Goal: Task Accomplishment & Management: Use online tool/utility

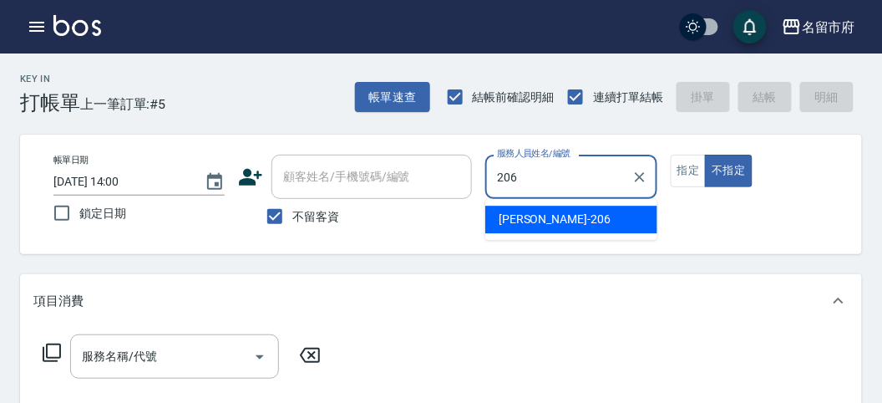
type input "206"
type button "false"
type input "[PERSON_NAME]-206"
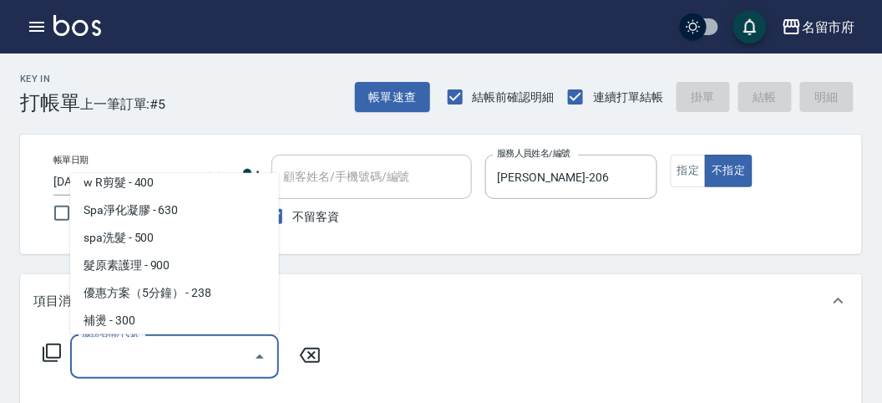
scroll to position [148, 0]
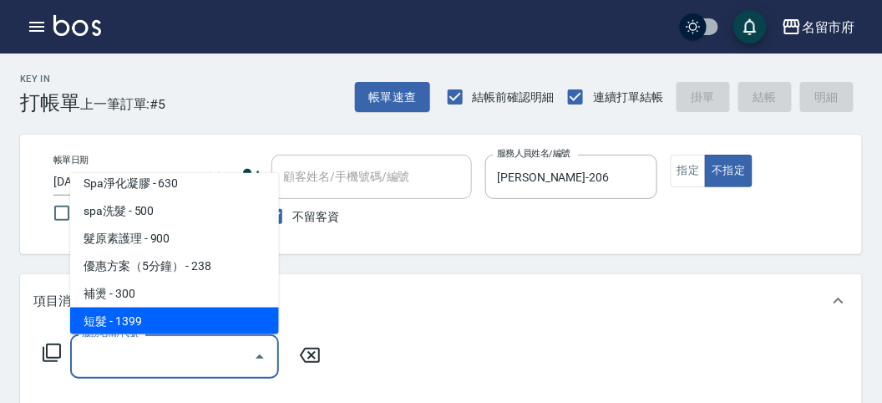
type input "短髮(P001)"
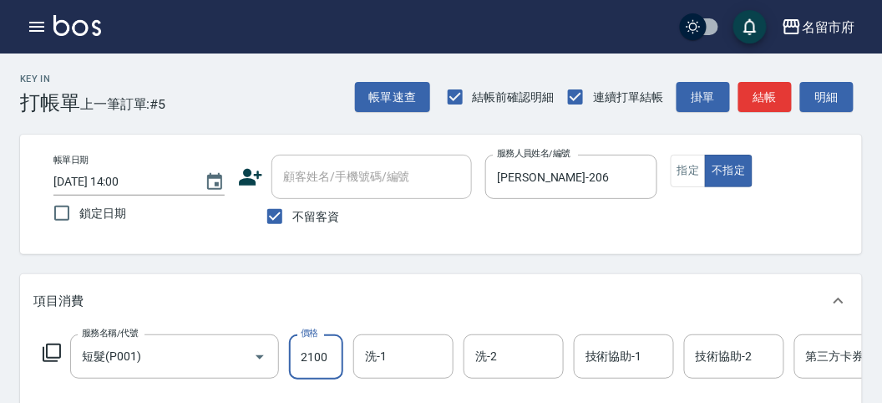
type input "2100"
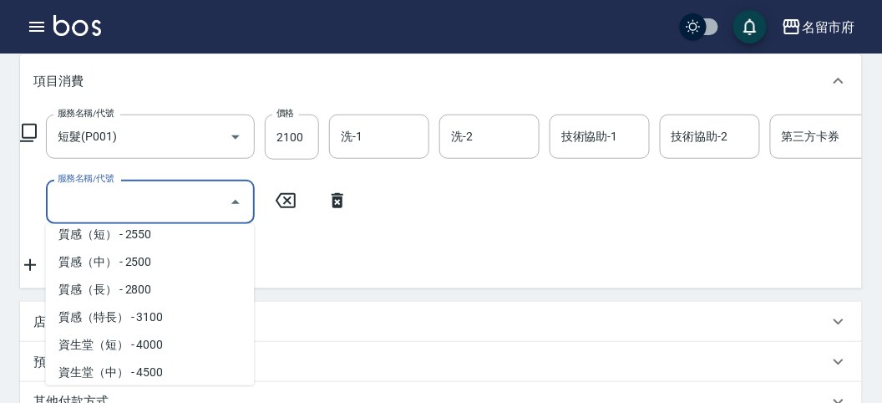
scroll to position [535, 0]
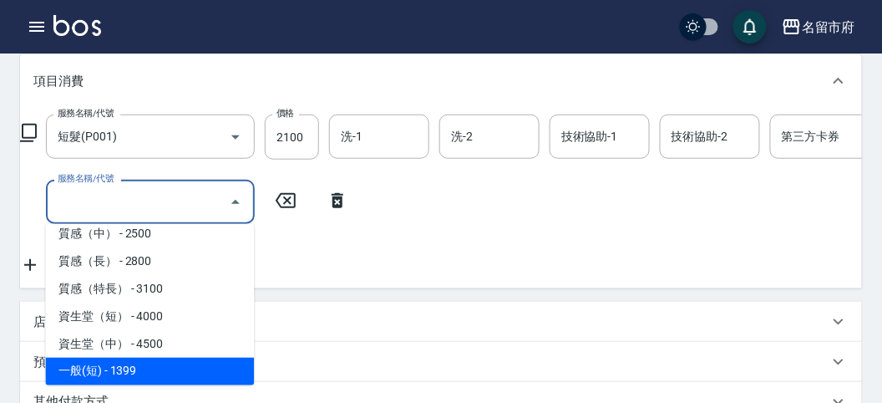
type input "一般(短)(R000)"
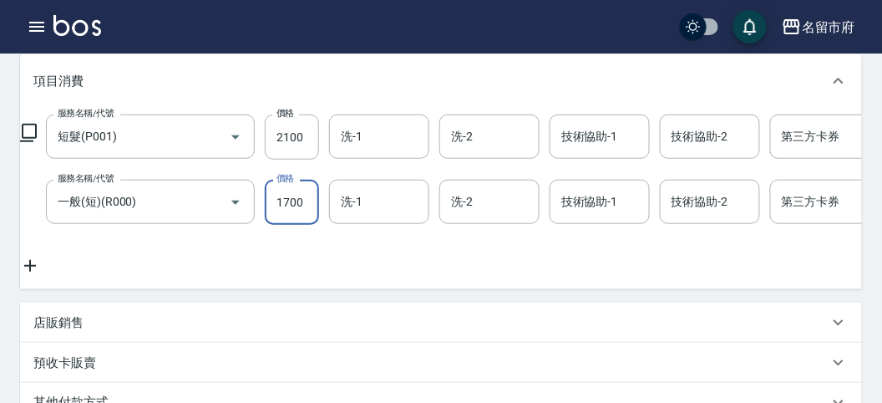
type input "1700"
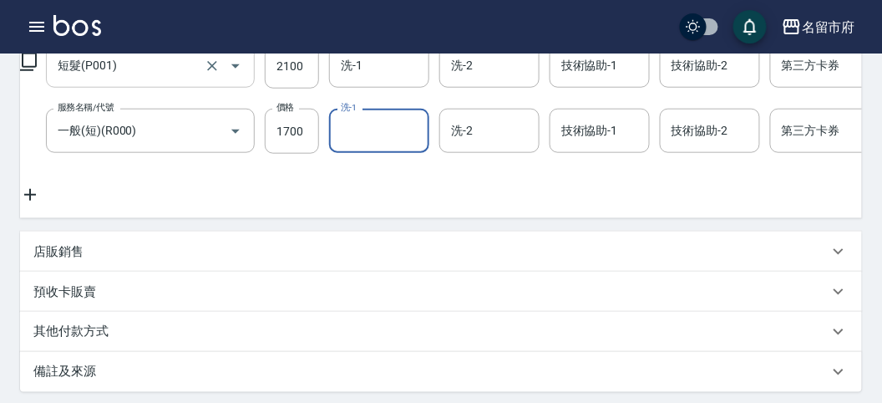
scroll to position [198, 0]
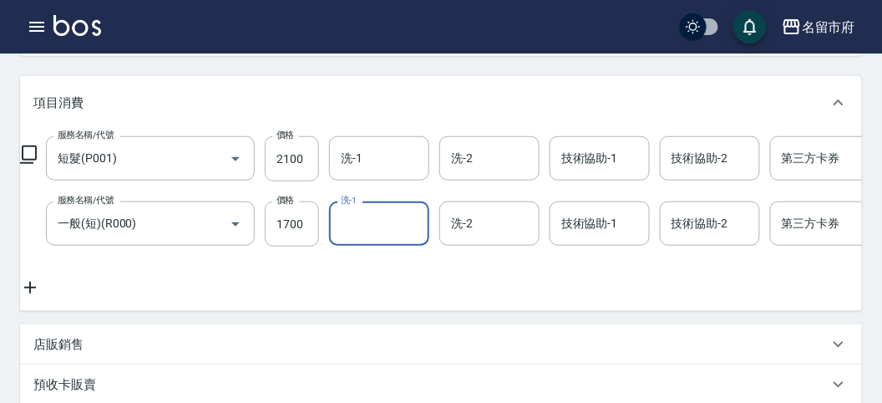
type input "[DATE] 14:33"
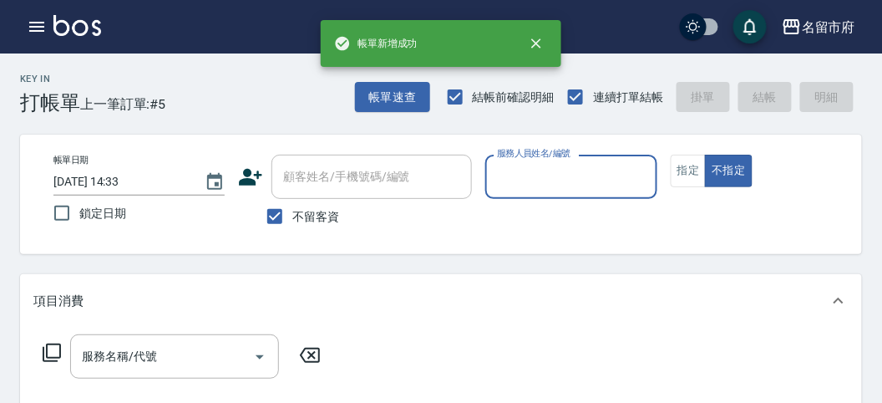
scroll to position [0, 0]
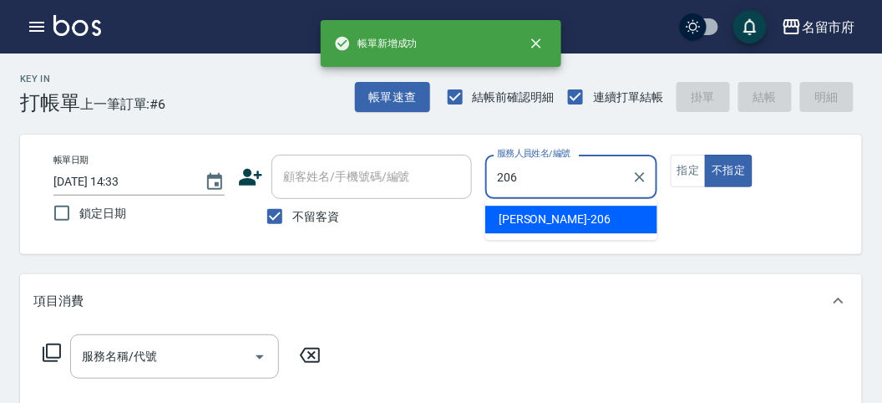
type input "[PERSON_NAME]-206"
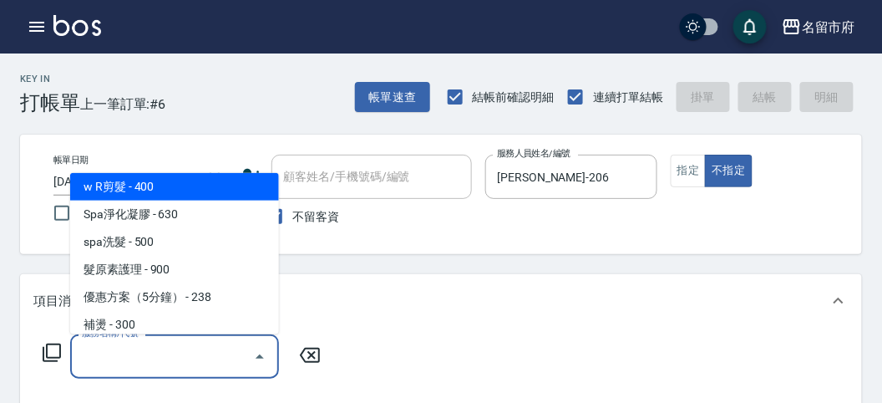
scroll to position [89, 0]
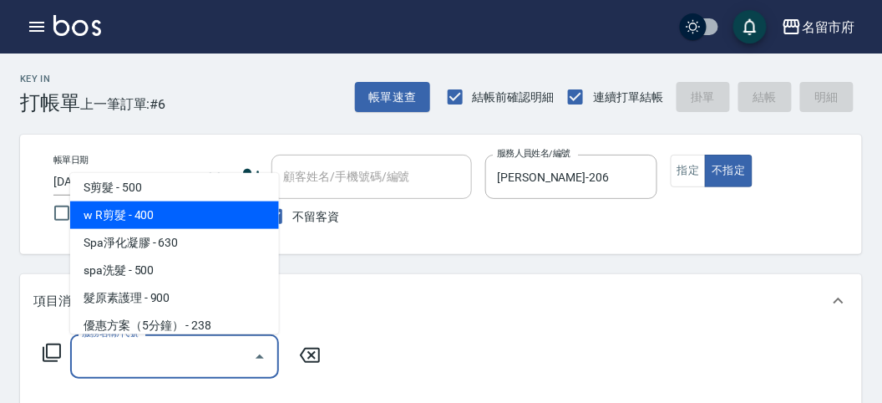
type input "w R剪髮(C011)"
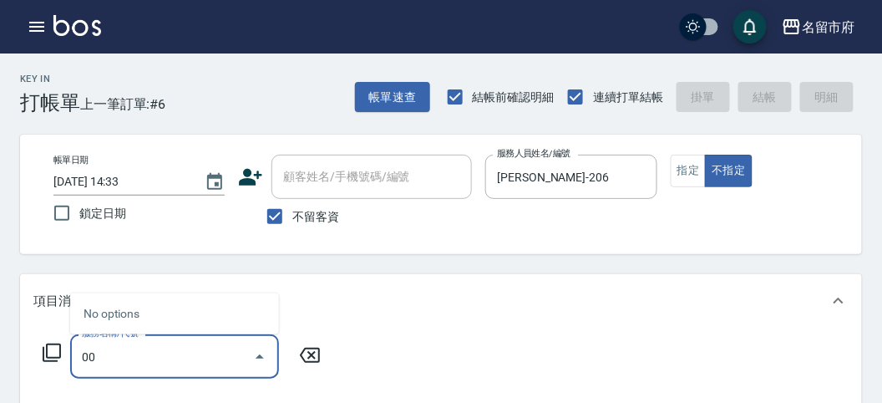
type input "0"
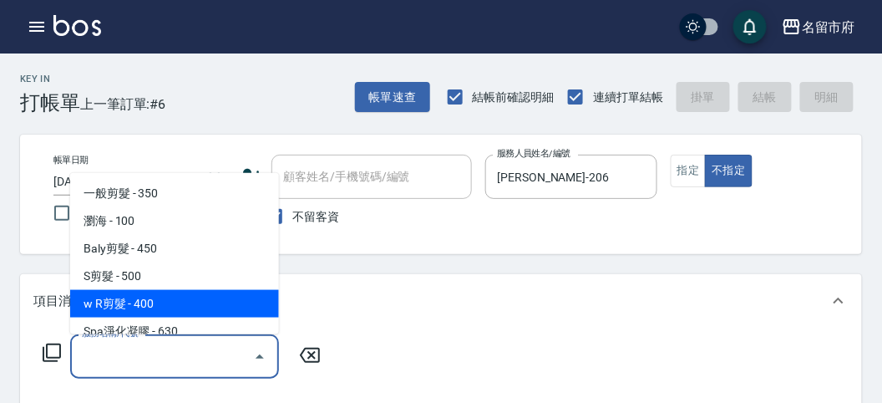
type input "w R剪髮(C011)"
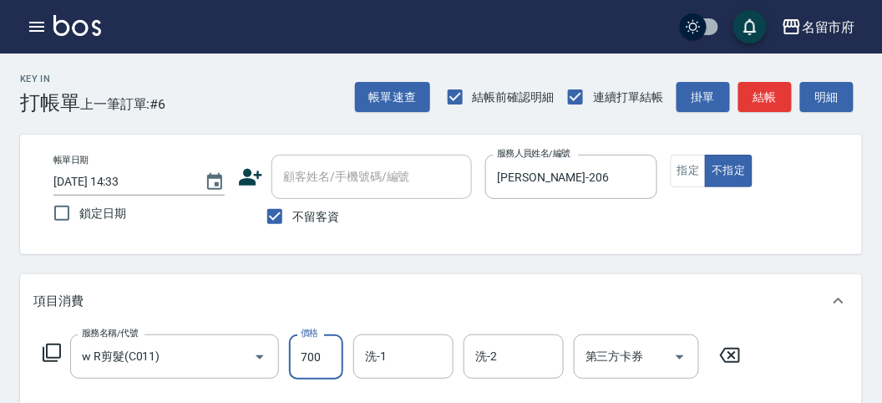
type input "700"
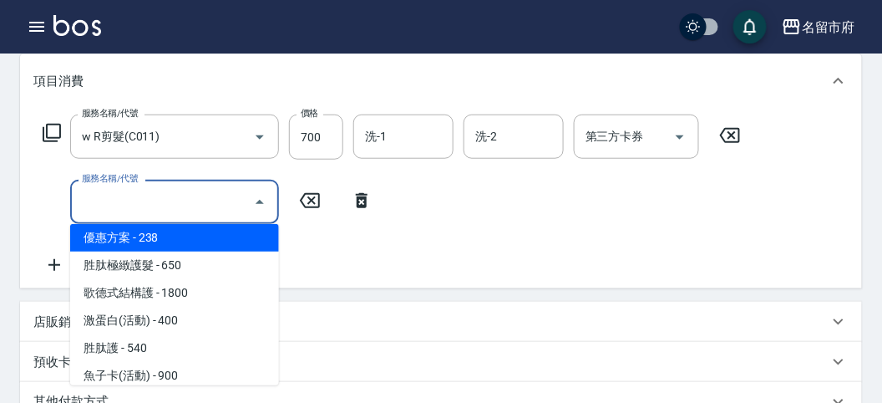
scroll to position [1192, 0]
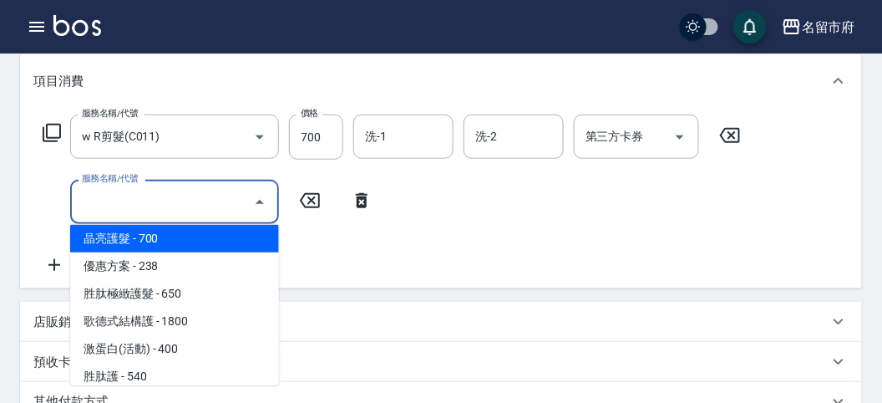
type input "晶亮護髮(T005)"
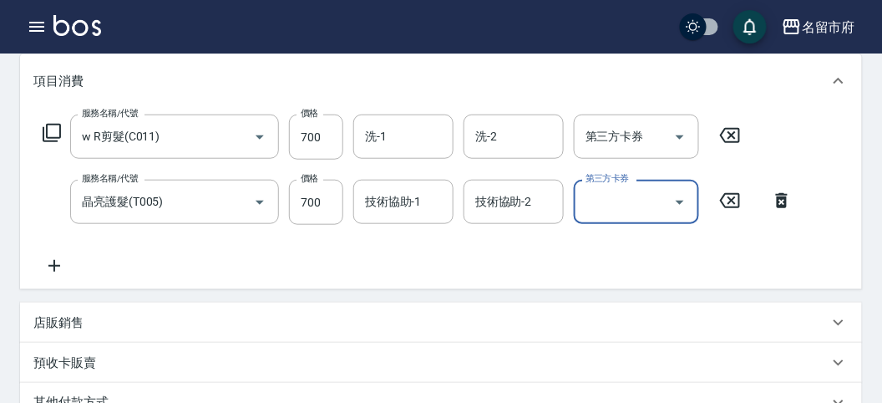
scroll to position [405, 0]
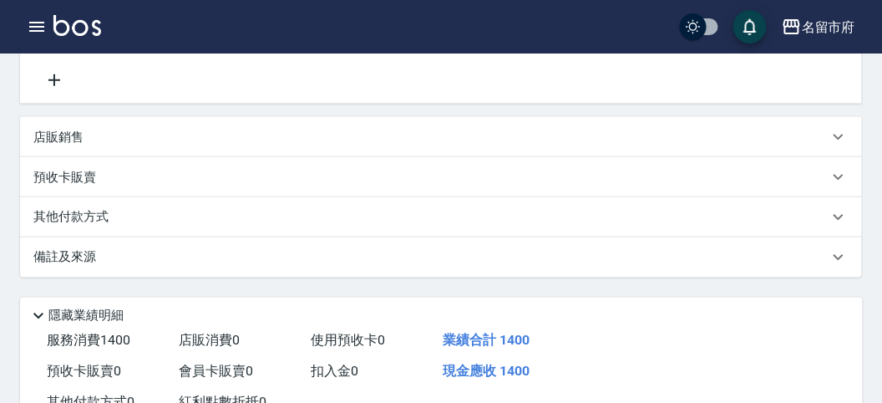
click at [147, 219] on div "其他付款方式" at bounding box center [431, 217] width 796 height 18
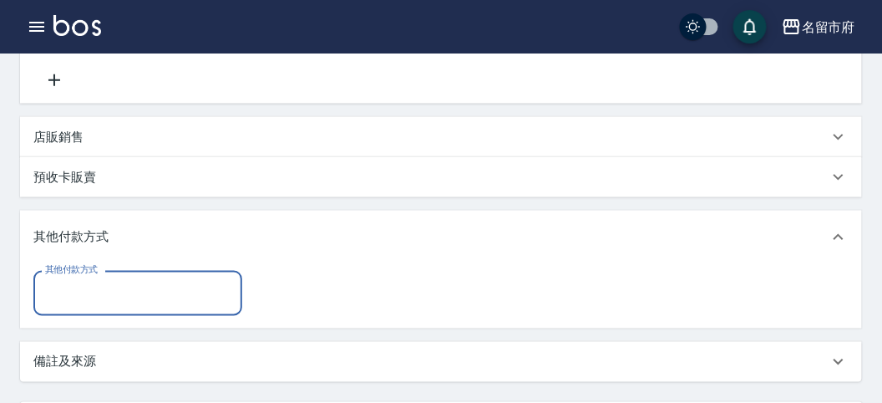
scroll to position [0, 0]
click at [144, 305] on input "其他付款方式" at bounding box center [138, 292] width 194 height 29
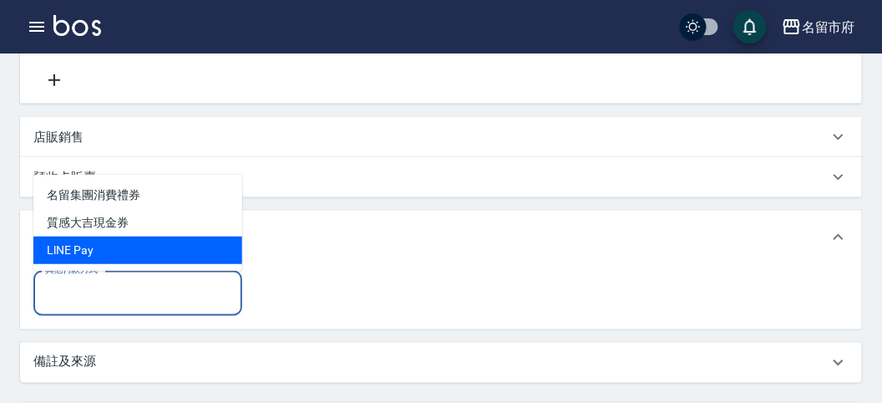
click at [84, 248] on span "LlNE Pay" at bounding box center [137, 250] width 209 height 28
type input "LlNE Pay"
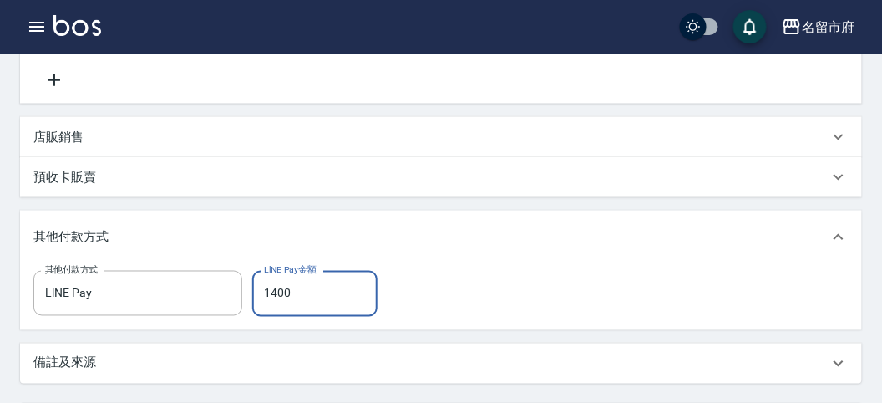
type input "1400"
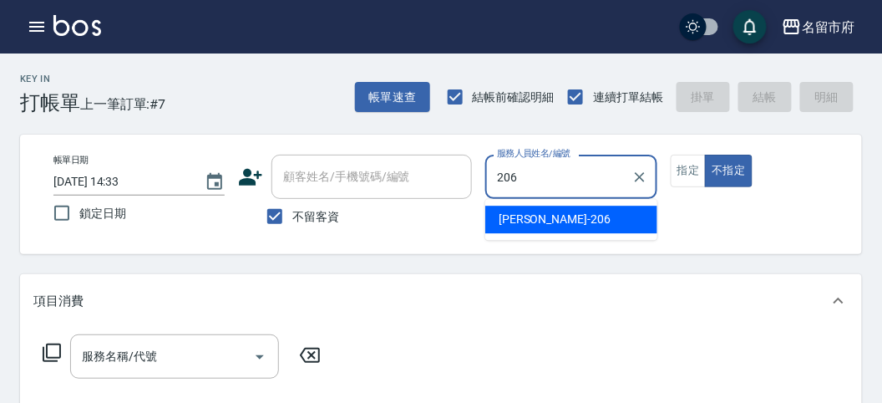
type input "[PERSON_NAME]-206"
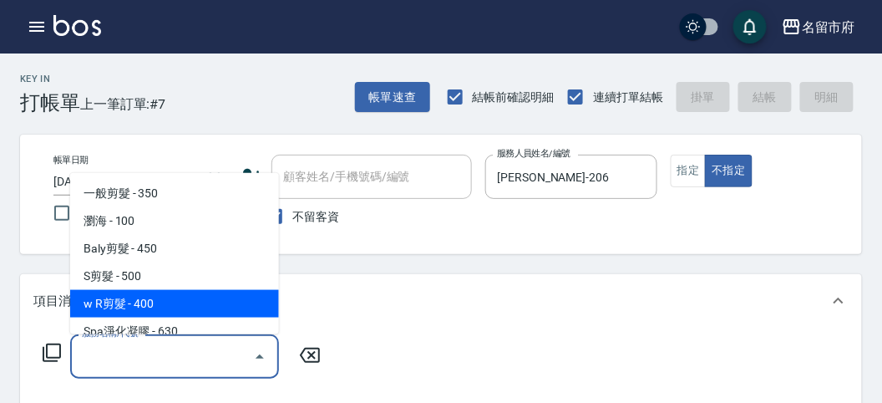
type input "w R剪髮(C011)"
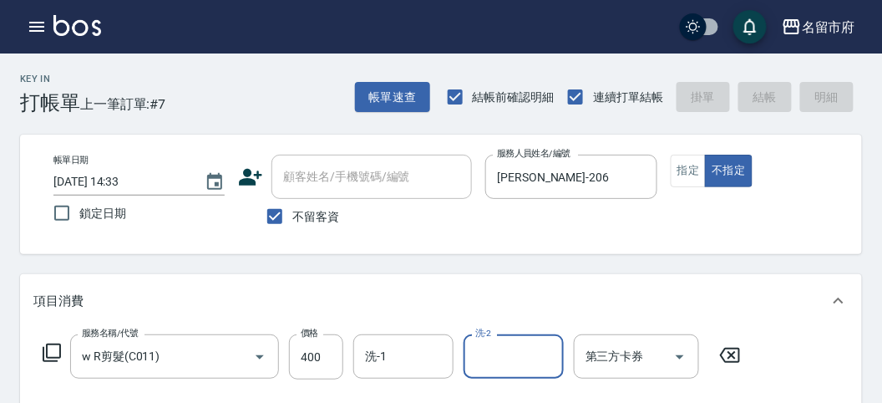
type input "[DATE] 14:56"
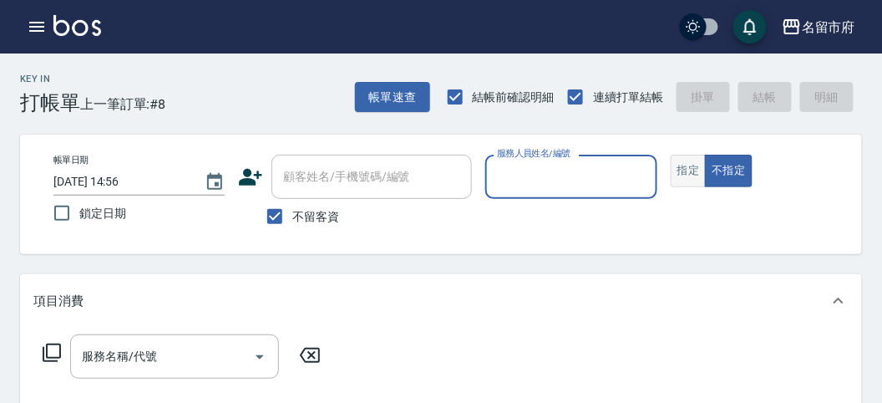
click at [687, 169] on button "指定" at bounding box center [689, 171] width 36 height 33
click at [592, 169] on input "服務人員姓名/編號" at bounding box center [571, 176] width 156 height 29
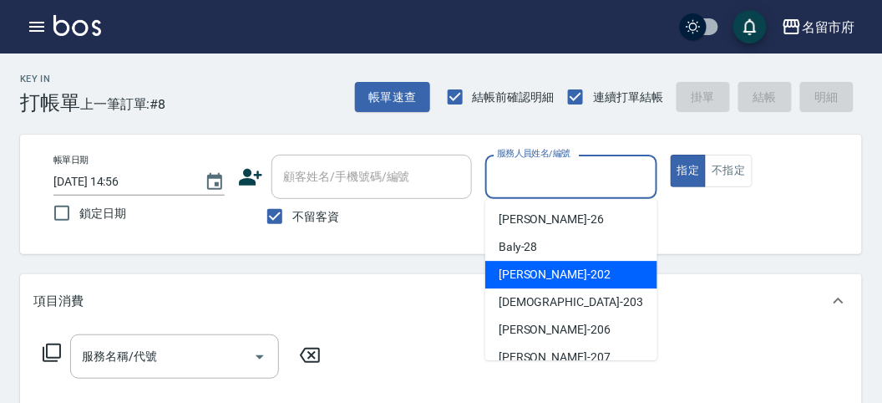
click at [554, 276] on div "[PERSON_NAME] -202" at bounding box center [571, 275] width 172 height 28
type input "[PERSON_NAME]-202"
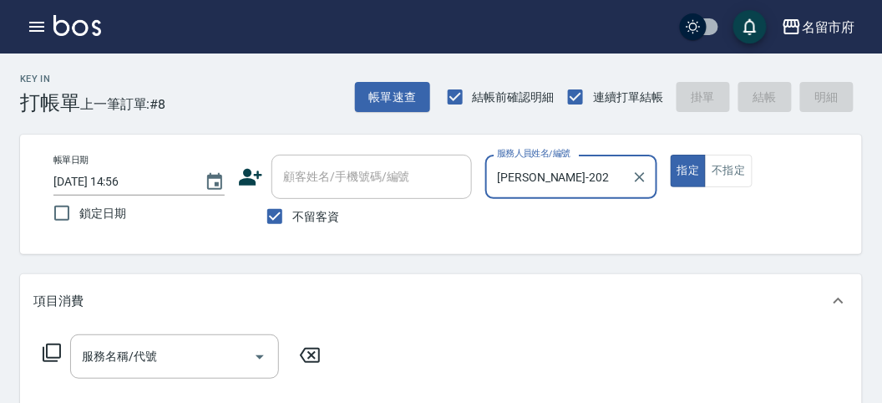
click at [44, 354] on icon at bounding box center [52, 353] width 20 height 20
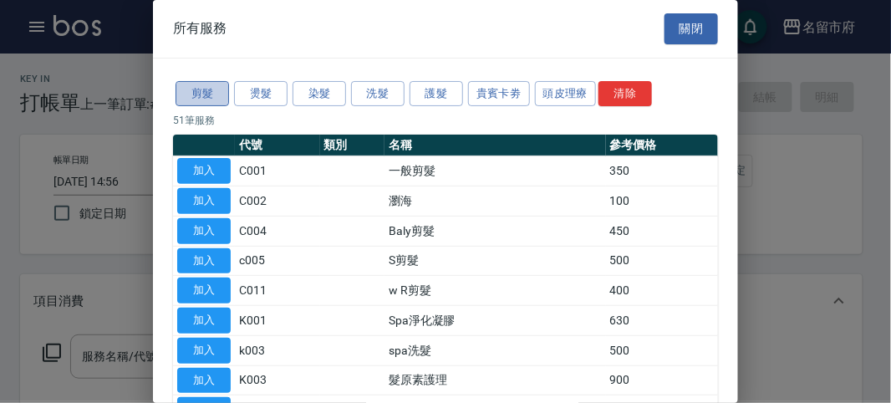
click at [206, 85] on button "剪髮" at bounding box center [201, 94] width 53 height 26
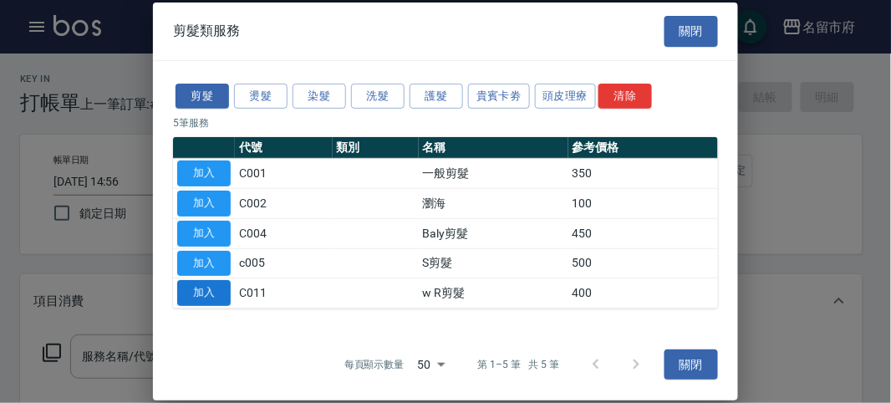
click at [217, 291] on button "加入" at bounding box center [203, 293] width 53 height 26
type input "w R剪髮(C011)"
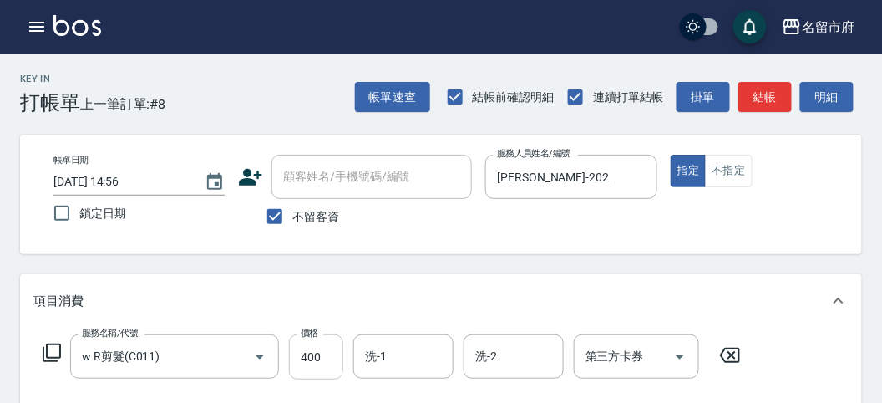
drag, startPoint x: 337, startPoint y: 350, endPoint x: 320, endPoint y: 361, distance: 19.9
click at [336, 350] on input "400" at bounding box center [316, 356] width 54 height 45
type input "750"
click at [774, 98] on button "結帳" at bounding box center [765, 97] width 53 height 31
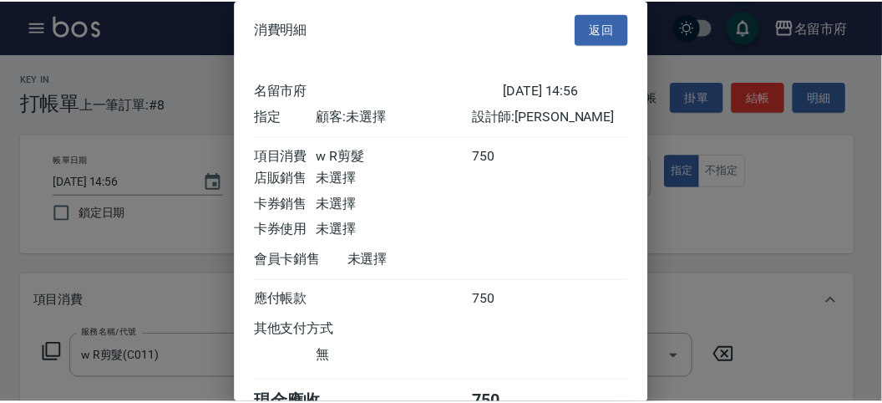
scroll to position [93, 0]
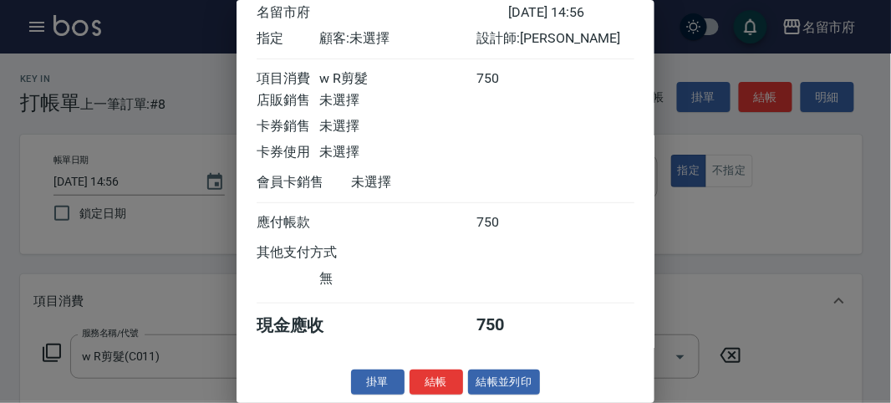
click at [451, 382] on button "結帳" at bounding box center [435, 382] width 53 height 26
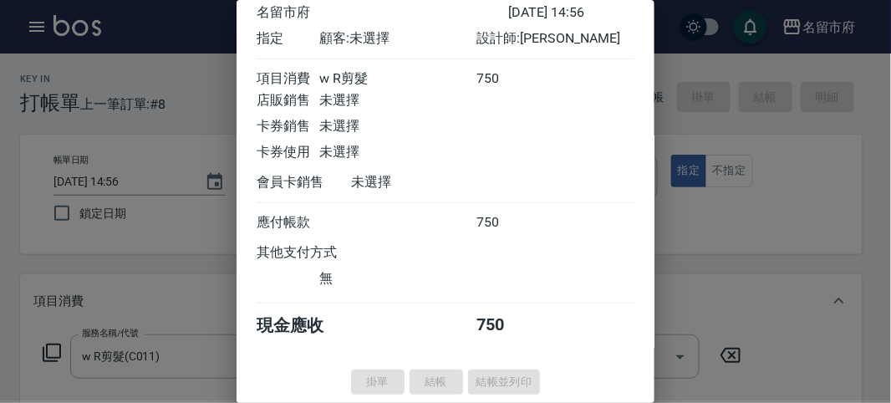
type input "[DATE] 15:05"
